Goal: Task Accomplishment & Management: Complete application form

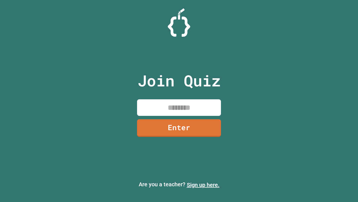
click at [203, 185] on link "Sign up here." at bounding box center [203, 184] width 33 height 7
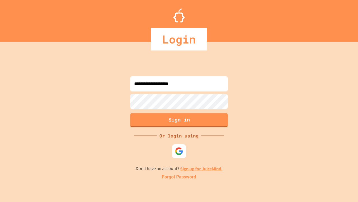
type input "**********"
